Goal: Information Seeking & Learning: Learn about a topic

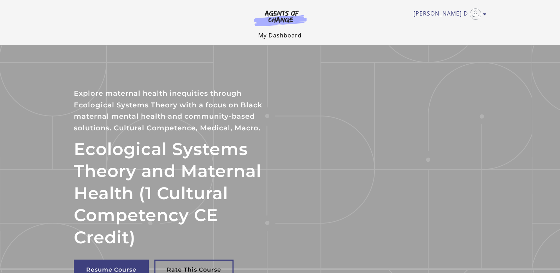
click at [266, 33] on link "My Dashboard" at bounding box center [279, 35] width 43 height 8
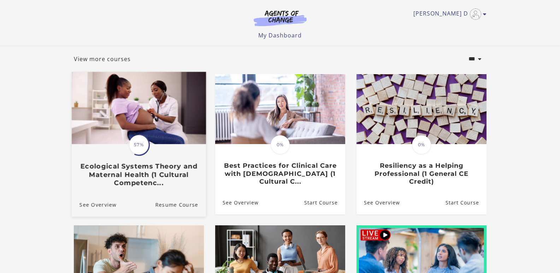
click at [141, 178] on h3 "Ecological Systems Theory and Maternal Health (1 Cultural Competenc..." at bounding box center [138, 174] width 119 height 25
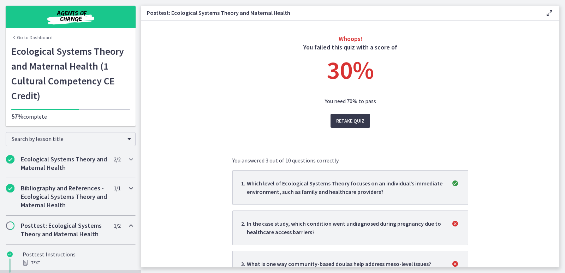
scroll to position [35, 0]
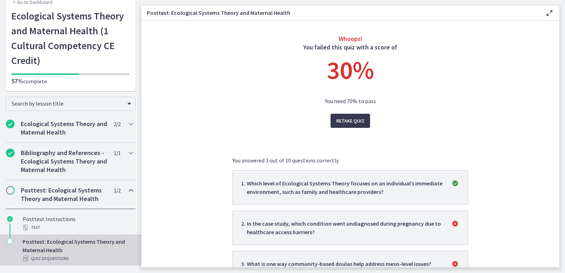
click at [62, 193] on h2 "Posttest: Ecological Systems Theory and Maternal Health" at bounding box center [64, 194] width 86 height 17
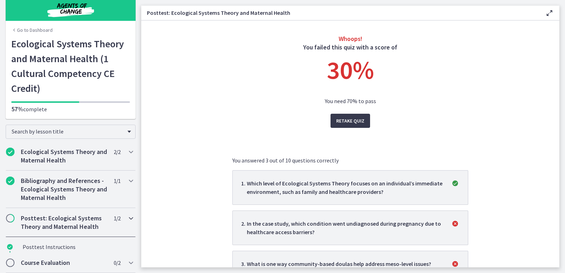
scroll to position [0, 0]
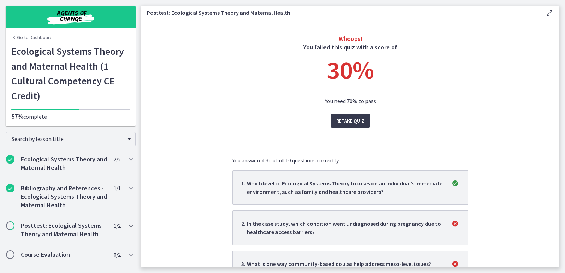
click at [59, 231] on h2 "Posttest: Ecological Systems Theory and Maternal Health" at bounding box center [64, 230] width 86 height 17
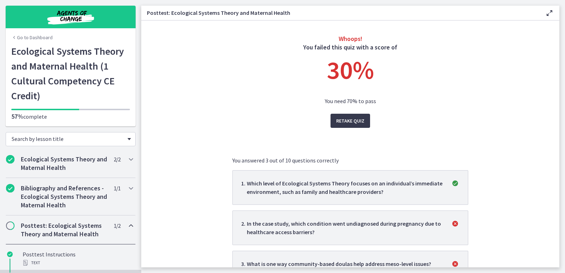
click at [29, 139] on span "Search by lesson title" at bounding box center [68, 138] width 112 height 7
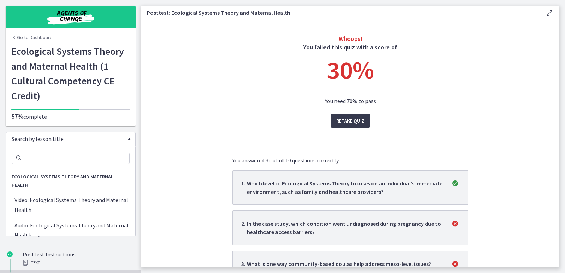
click at [43, 177] on span "Ecological Systems Theory and Maternal Health" at bounding box center [70, 181] width 129 height 23
click at [22, 186] on span "Ecological Systems Theory and Maternal Health" at bounding box center [70, 181] width 129 height 23
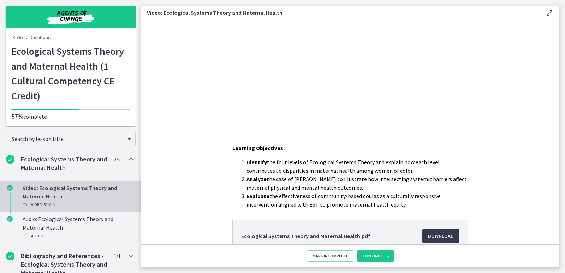
scroll to position [106, 0]
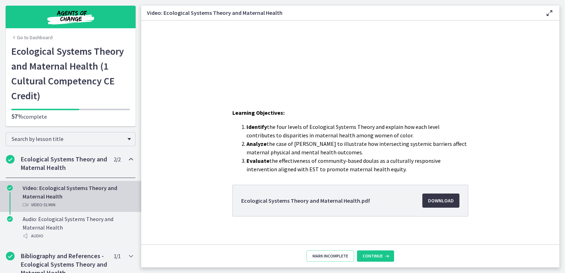
click at [439, 199] on span "Download Opens in a new window" at bounding box center [441, 200] width 26 height 8
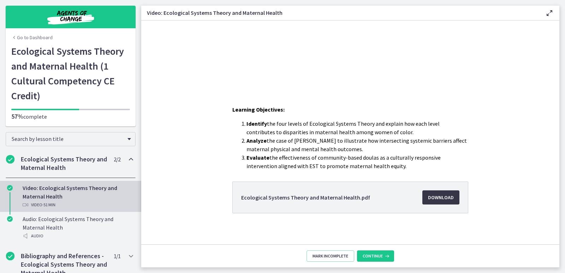
scroll to position [112, 0]
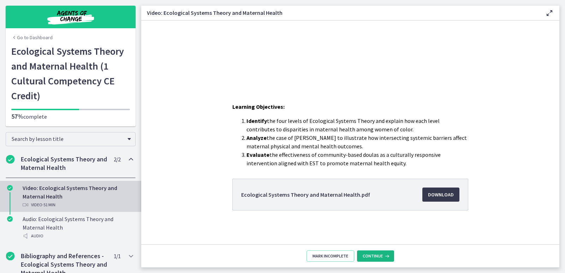
click at [375, 259] on span "Continue" at bounding box center [373, 256] width 20 height 6
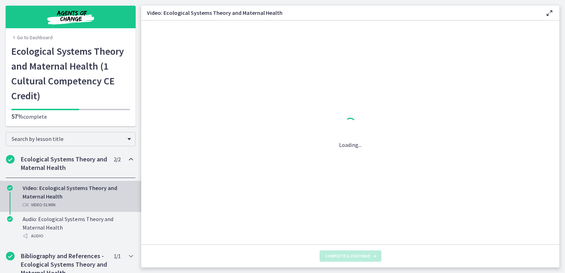
scroll to position [0, 0]
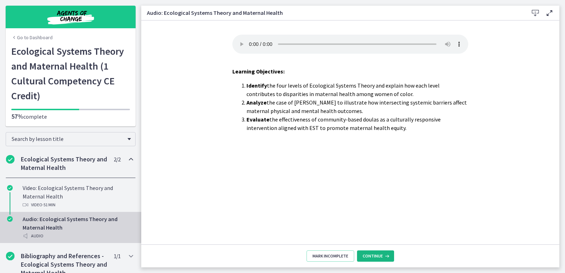
click at [370, 257] on span "Continue" at bounding box center [373, 256] width 20 height 6
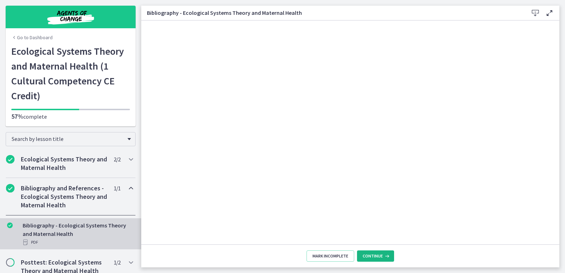
click at [372, 254] on span "Continue" at bounding box center [373, 256] width 20 height 6
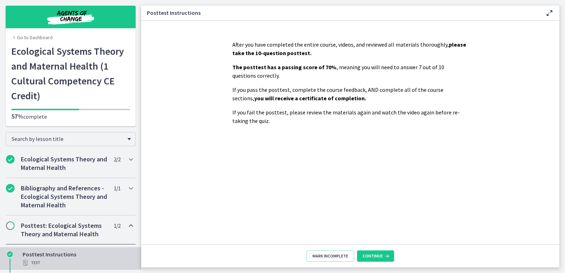
click at [41, 226] on h2 "Posttest: Ecological Systems Theory and Maternal Health" at bounding box center [64, 230] width 86 height 17
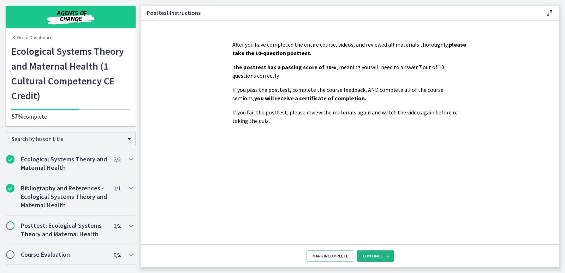
click at [367, 258] on span "Continue" at bounding box center [373, 256] width 20 height 6
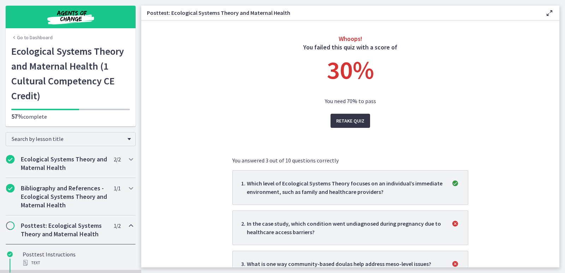
click at [350, 122] on span "Retake Quiz" at bounding box center [350, 121] width 28 height 8
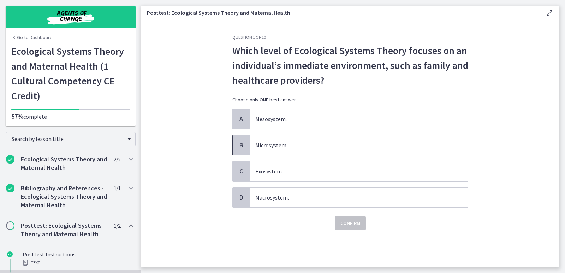
click at [255, 148] on span "Microsystem." at bounding box center [359, 145] width 218 height 20
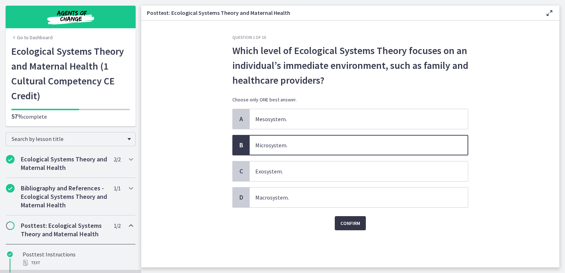
click at [342, 226] on span "Confirm" at bounding box center [351, 223] width 20 height 8
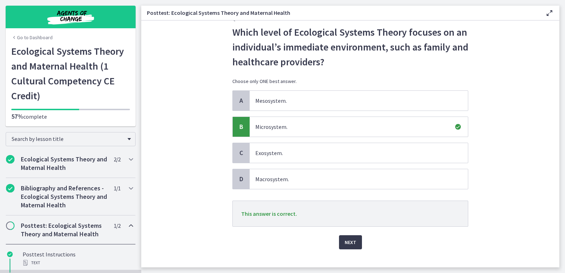
scroll to position [29, 0]
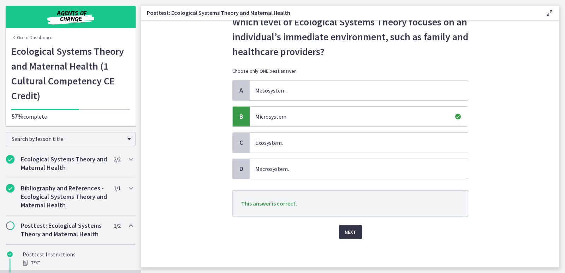
click at [355, 231] on button "Next" at bounding box center [350, 232] width 23 height 14
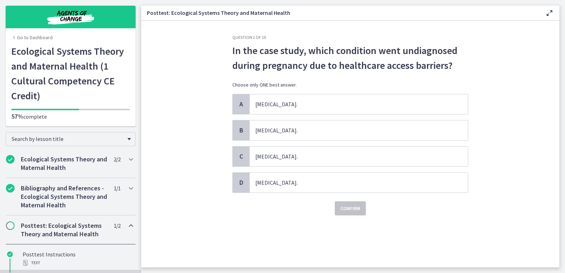
scroll to position [0, 0]
click at [268, 101] on span "Preeclampsia." at bounding box center [359, 104] width 218 height 20
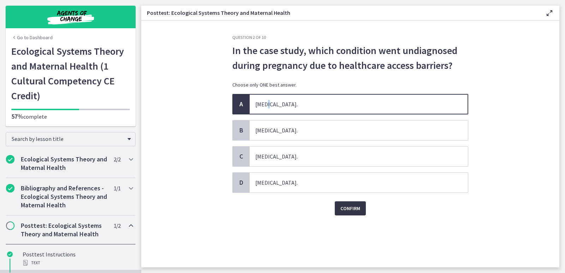
click at [351, 210] on span "Confirm" at bounding box center [351, 208] width 20 height 8
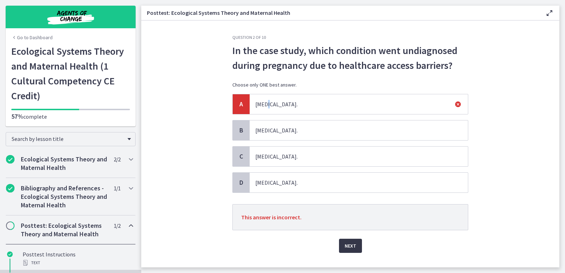
click at [352, 245] on span "Next" at bounding box center [351, 246] width 12 height 8
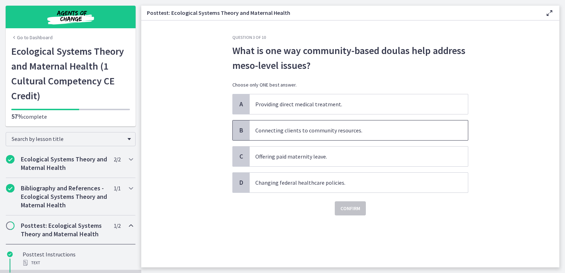
click at [278, 134] on span "Connecting clients to community resources." at bounding box center [359, 130] width 218 height 20
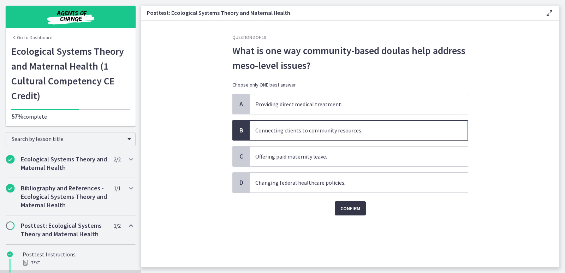
click at [348, 211] on span "Confirm" at bounding box center [351, 208] width 20 height 8
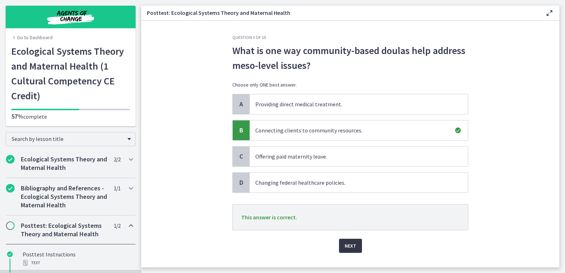
click at [347, 249] on span "Next" at bounding box center [351, 246] width 12 height 8
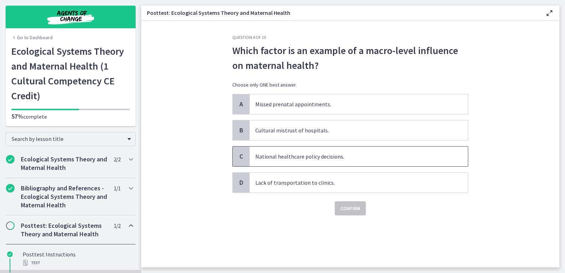
click at [279, 155] on span "National healthcare policy decisions." at bounding box center [359, 157] width 218 height 20
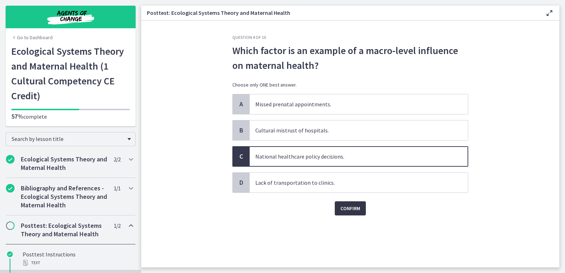
click at [343, 208] on span "Confirm" at bounding box center [351, 208] width 20 height 8
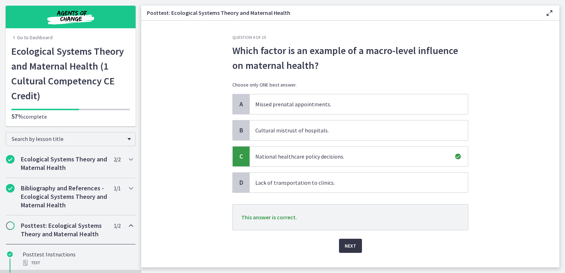
click at [345, 249] on span "Next" at bounding box center [351, 246] width 12 height 8
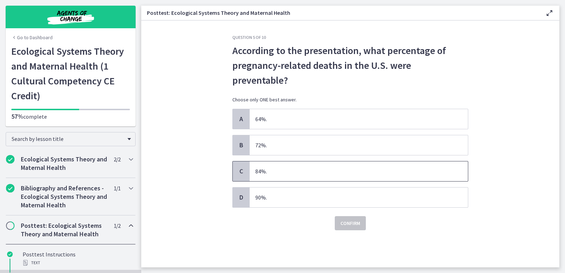
click at [262, 161] on span "84%." at bounding box center [359, 171] width 218 height 20
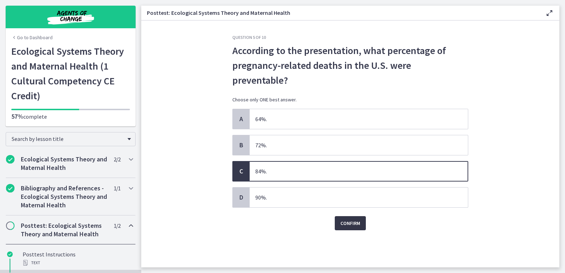
click at [343, 219] on span "Confirm" at bounding box center [351, 223] width 20 height 8
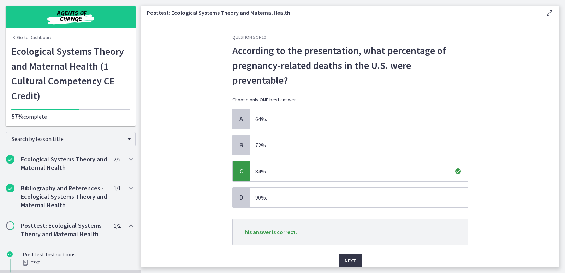
click at [345, 256] on span "Next" at bounding box center [351, 260] width 12 height 8
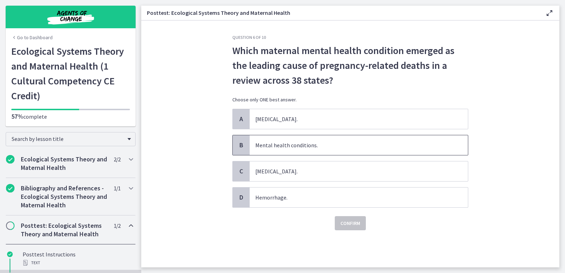
click at [307, 150] on span "Mental health conditions." at bounding box center [359, 145] width 218 height 20
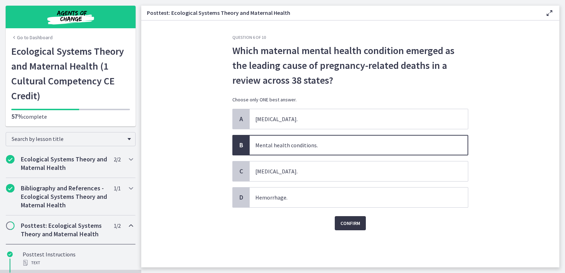
click at [346, 226] on span "Confirm" at bounding box center [351, 223] width 20 height 8
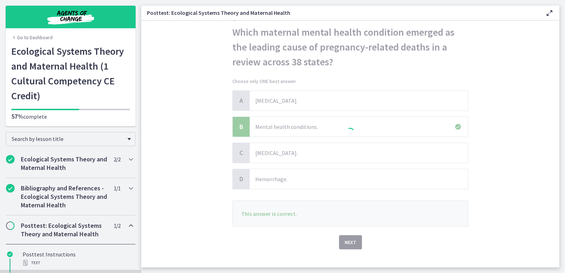
scroll to position [29, 0]
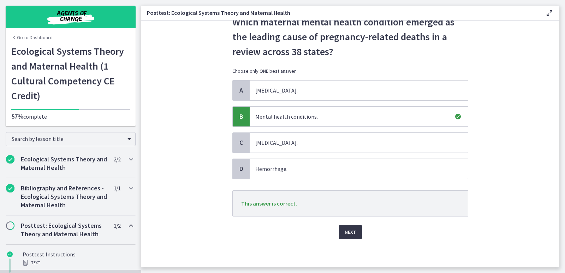
click at [348, 233] on span "Next" at bounding box center [351, 232] width 12 height 8
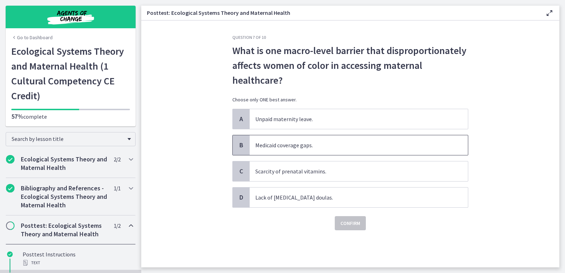
click at [280, 147] on span "Medicaid coverage gaps." at bounding box center [359, 145] width 218 height 20
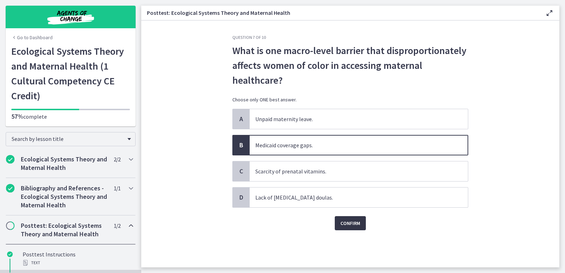
click at [348, 224] on span "Confirm" at bounding box center [351, 223] width 20 height 8
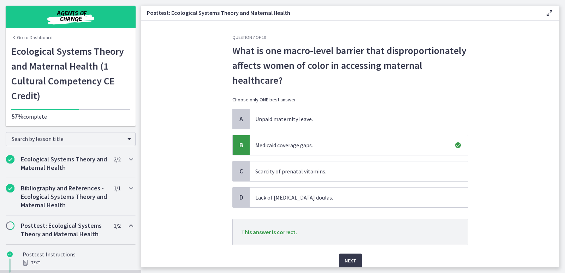
scroll to position [29, 0]
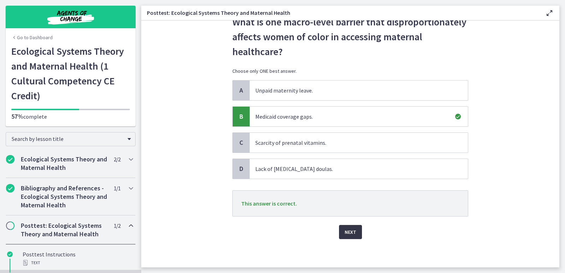
click at [348, 231] on span "Next" at bounding box center [351, 232] width 12 height 8
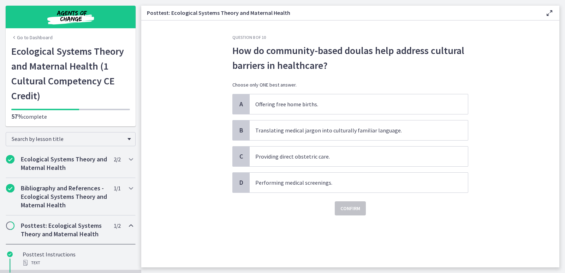
scroll to position [0, 0]
click at [350, 129] on span "Translating medical jargon into culturally familiar language." at bounding box center [359, 130] width 218 height 20
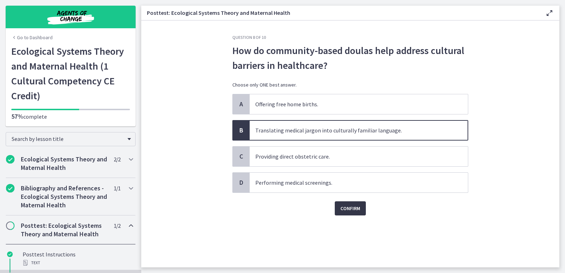
click at [343, 211] on span "Confirm" at bounding box center [351, 208] width 20 height 8
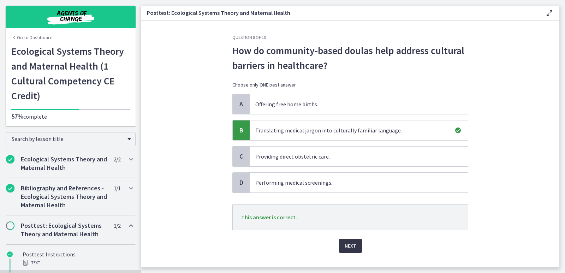
click at [345, 244] on span "Next" at bounding box center [351, 246] width 12 height 8
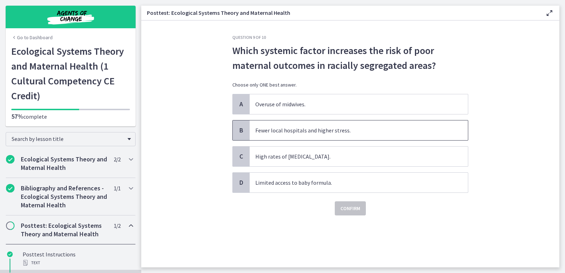
click at [291, 132] on span "Fewer local hospitals and higher stress." at bounding box center [359, 130] width 218 height 20
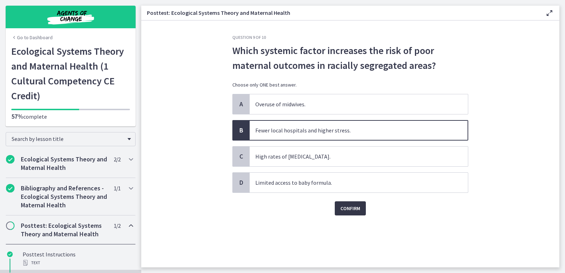
click at [341, 206] on span "Confirm" at bounding box center [351, 208] width 20 height 8
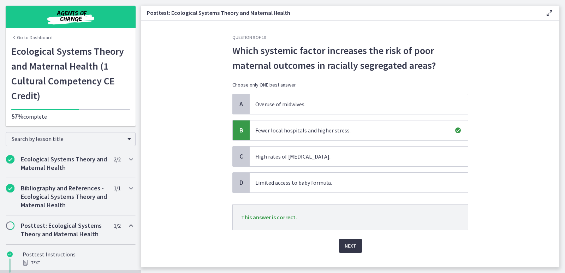
click at [345, 245] on span "Next" at bounding box center [351, 246] width 12 height 8
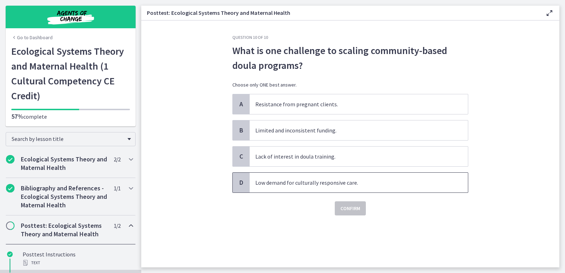
click at [272, 186] on span "Low demand for culturally responsive care." at bounding box center [359, 183] width 218 height 20
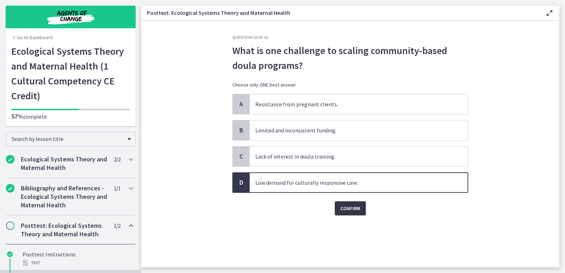
click at [348, 210] on span "Confirm" at bounding box center [351, 208] width 20 height 8
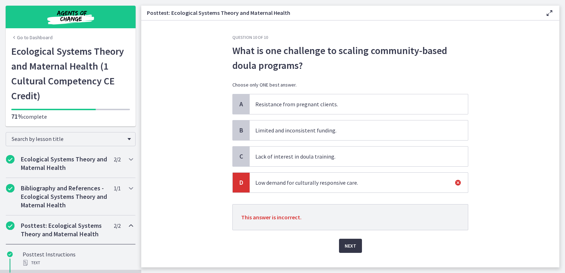
click at [352, 245] on span "Next" at bounding box center [351, 246] width 12 height 8
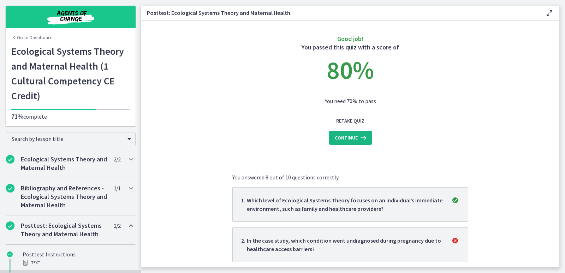
click at [353, 137] on span "Continue" at bounding box center [346, 138] width 23 height 8
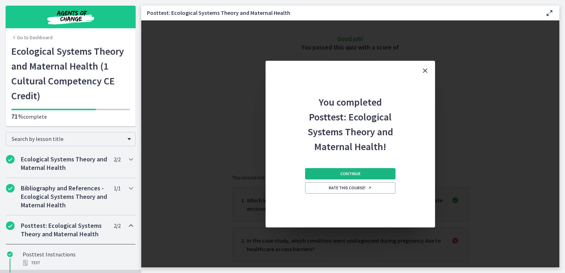
click at [352, 172] on span "Continue" at bounding box center [351, 174] width 20 height 6
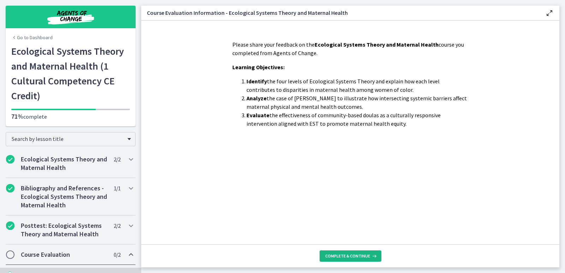
click at [344, 255] on span "Complete & continue" at bounding box center [347, 256] width 45 height 6
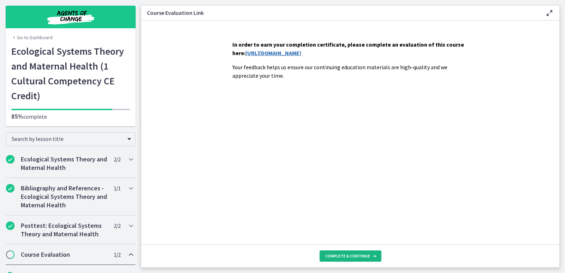
click at [348, 256] on span "Complete & continue" at bounding box center [347, 256] width 45 height 6
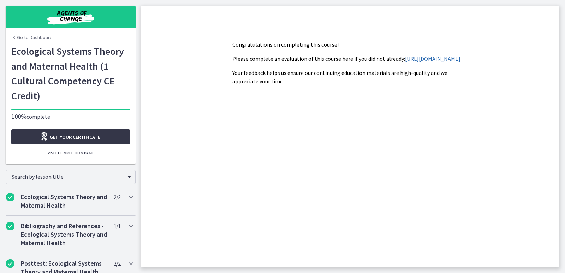
click at [76, 136] on span "Get your certificate" at bounding box center [75, 137] width 51 height 8
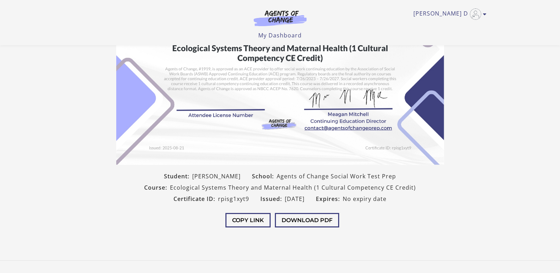
scroll to position [71, 0]
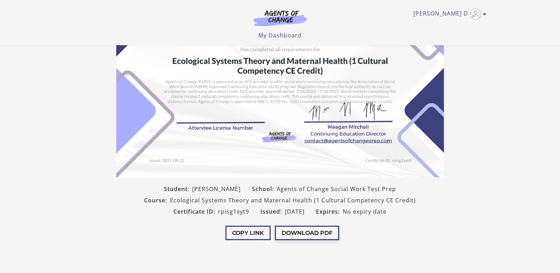
click at [315, 235] on button "Download PDF" at bounding box center [307, 233] width 64 height 14
click at [256, 226] on button "Copy Link" at bounding box center [247, 233] width 45 height 14
click at [253, 231] on button "Copy Link" at bounding box center [247, 233] width 45 height 14
click at [376, 222] on div "Copied Download PDF" at bounding box center [280, 233] width 339 height 33
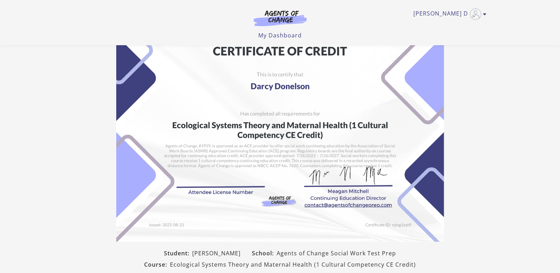
scroll to position [0, 0]
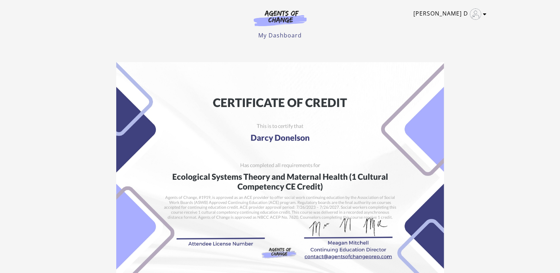
click at [483, 15] on icon "Toggle menu" at bounding box center [485, 14] width 4 height 6
click at [486, 63] on section "Student: Darcy Donelson School: Agents of Change Social Work Test Prep Course: …" at bounding box center [280, 212] width 560 height 310
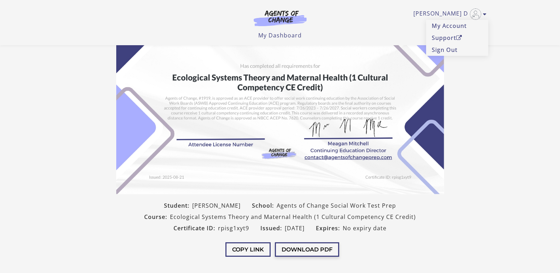
scroll to position [71, 0]
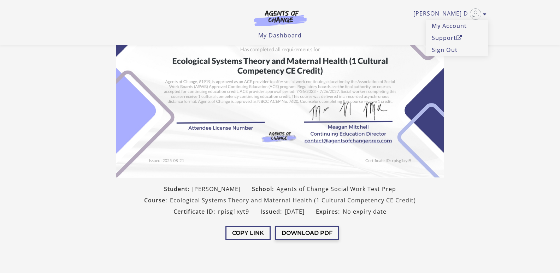
click at [302, 230] on button "Download PDF" at bounding box center [307, 233] width 64 height 14
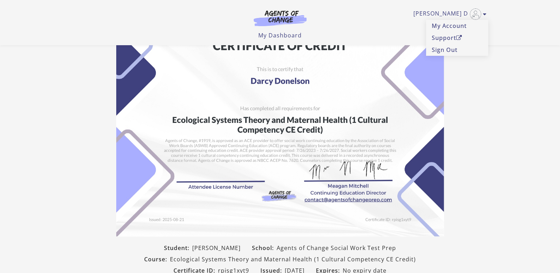
scroll to position [0, 0]
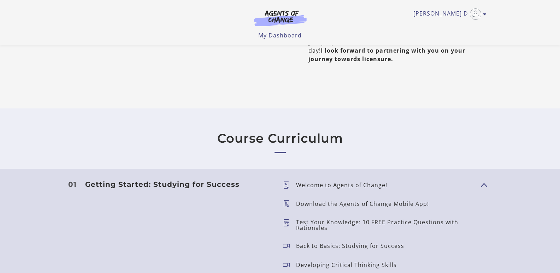
scroll to position [495, 0]
